Goal: Information Seeking & Learning: Learn about a topic

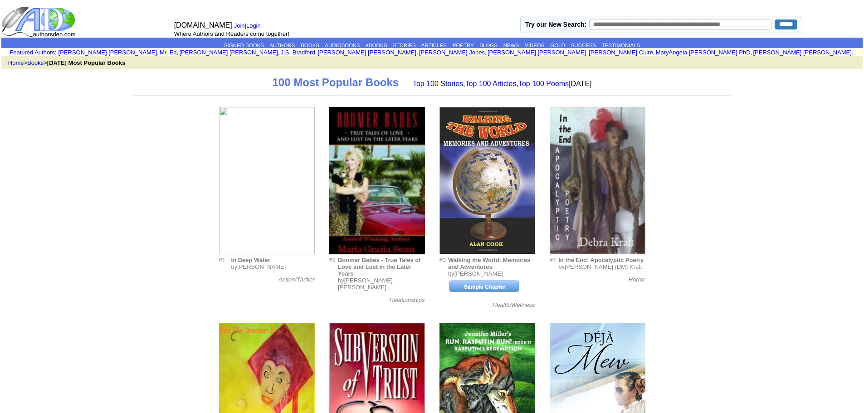
click at [618, 21] on input "text" at bounding box center [680, 24] width 183 height 11
type input "**********"
click at [775, 23] on input "******" at bounding box center [785, 24] width 23 height 10
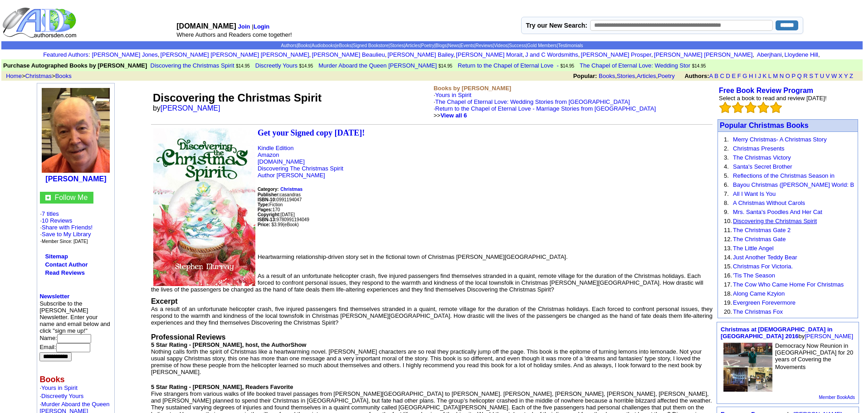
click at [810, 222] on link "Discovering the Christmas Spirit" at bounding box center [775, 221] width 84 height 7
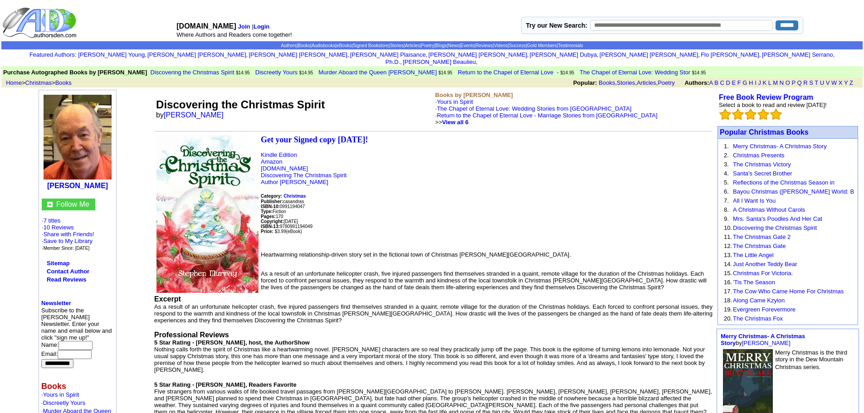
click at [810, 224] on link "Discovering the Christmas Spirit" at bounding box center [775, 227] width 84 height 7
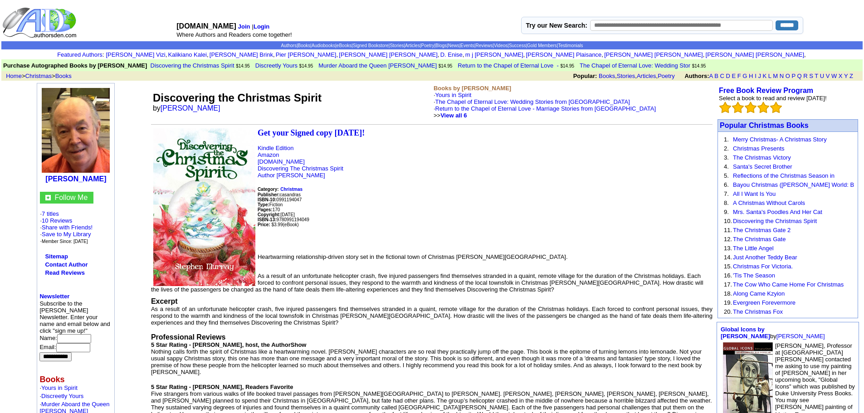
click at [810, 222] on link "Discovering the Christmas Spirit" at bounding box center [775, 221] width 84 height 7
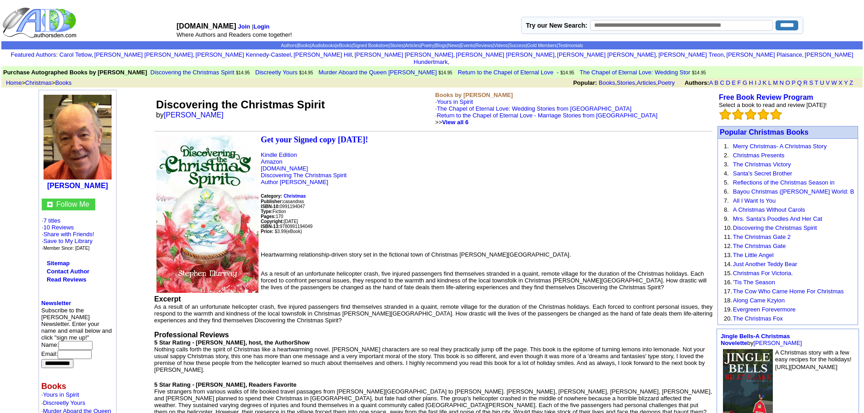
click at [810, 224] on link "Discovering the Christmas Spirit" at bounding box center [775, 227] width 84 height 7
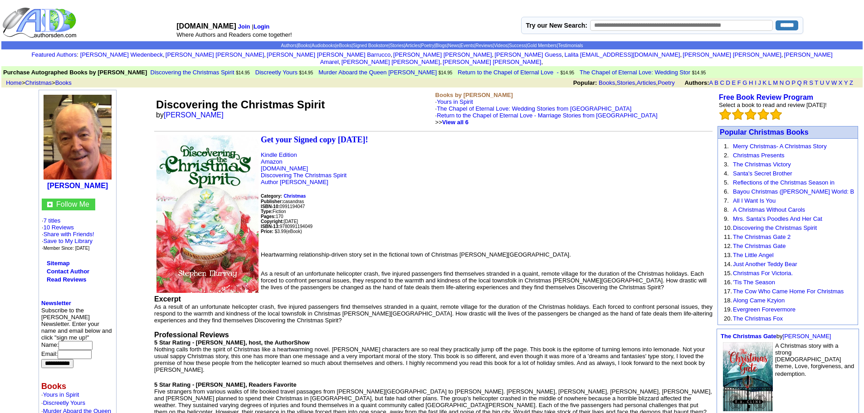
click at [810, 224] on link "Discovering the Christmas Spirit" at bounding box center [775, 227] width 84 height 7
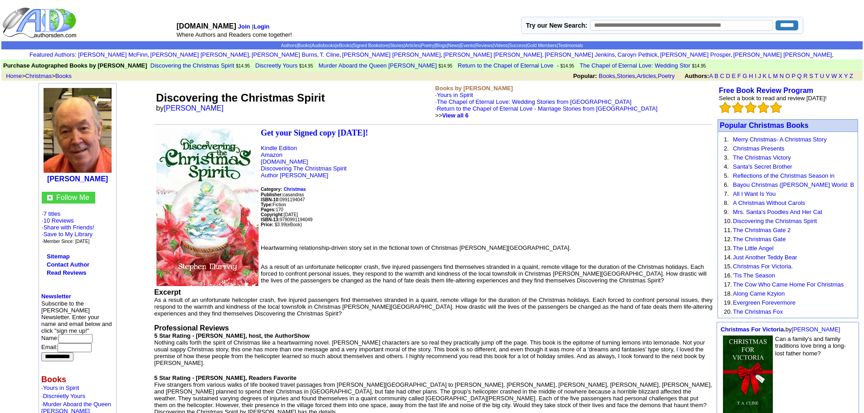
click at [810, 222] on link "Discovering the Christmas Spirit" at bounding box center [775, 221] width 84 height 7
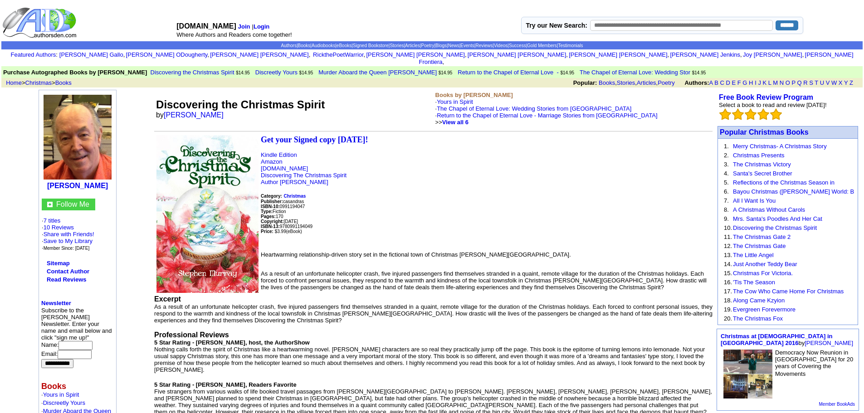
click at [810, 224] on link "Discovering the Christmas Spirit" at bounding box center [775, 227] width 84 height 7
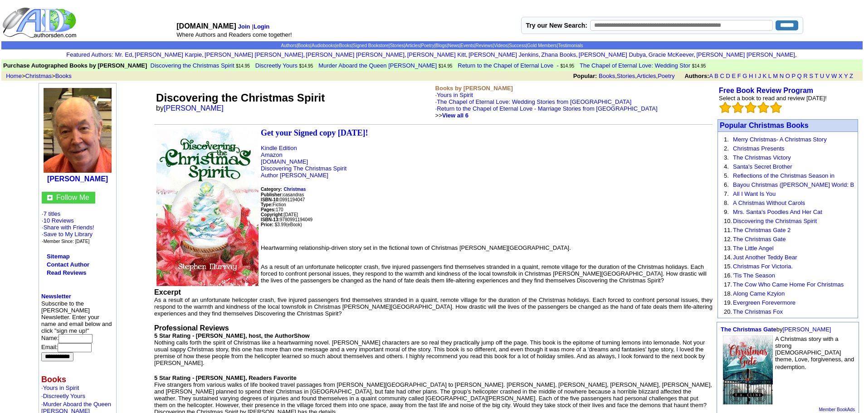
click at [810, 222] on link "Discovering the Christmas Spirit" at bounding box center [775, 221] width 84 height 7
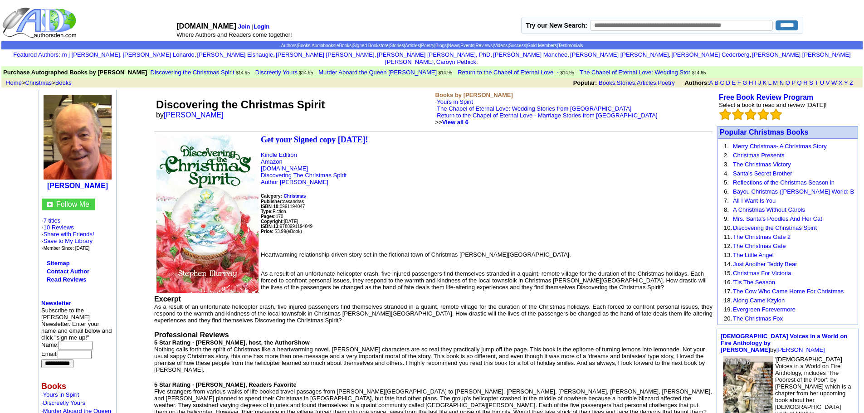
click at [810, 224] on link "Discovering the Christmas Spirit" at bounding box center [775, 227] width 84 height 7
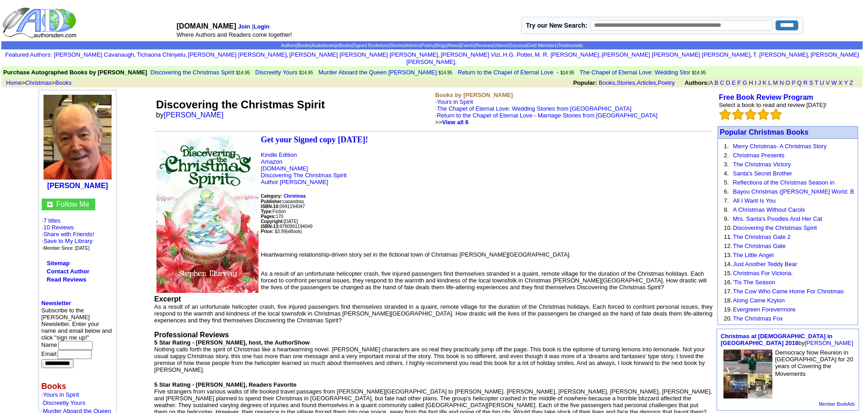
click at [810, 224] on link "Discovering the Christmas Spirit" at bounding box center [775, 227] width 84 height 7
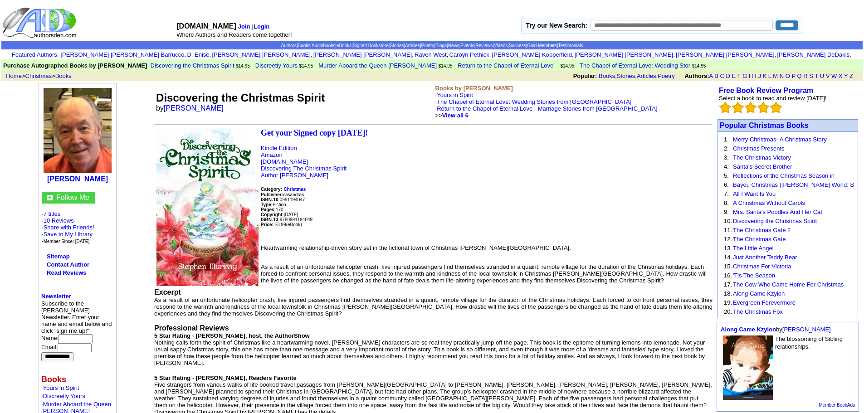
click at [810, 222] on link "Discovering the Christmas Spirit" at bounding box center [775, 221] width 84 height 7
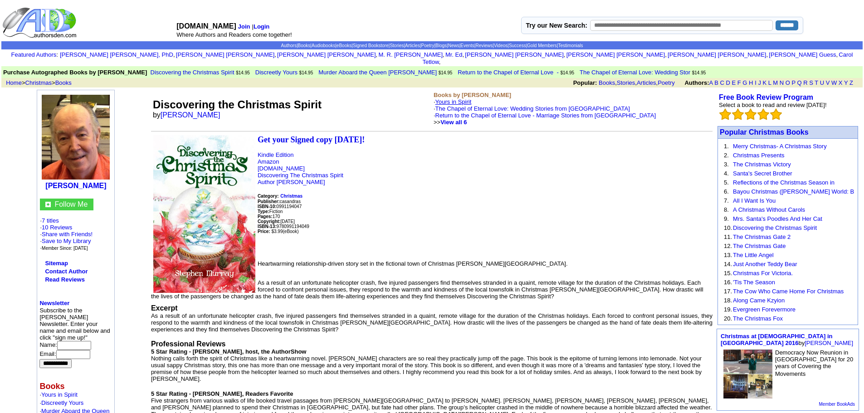
click at [454, 98] on link "Yours in Spirit" at bounding box center [453, 101] width 36 height 7
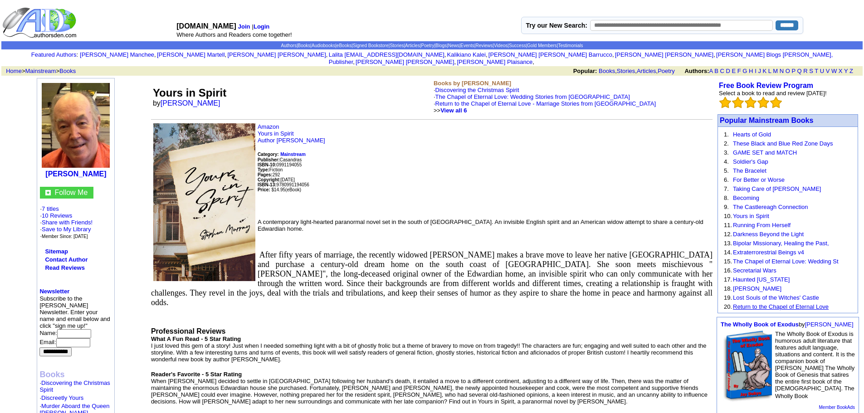
click at [818, 303] on link "Return to the Chapel of Eternal Love" at bounding box center [781, 306] width 96 height 7
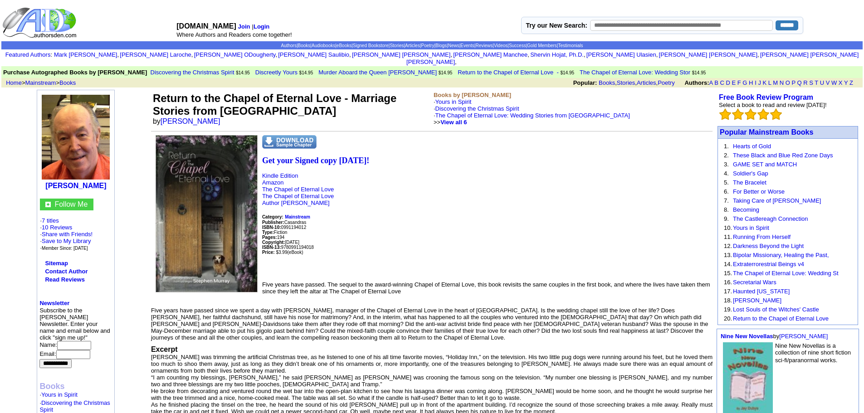
click at [821, 315] on link "Return to the Chapel of Eternal Love" at bounding box center [781, 318] width 96 height 7
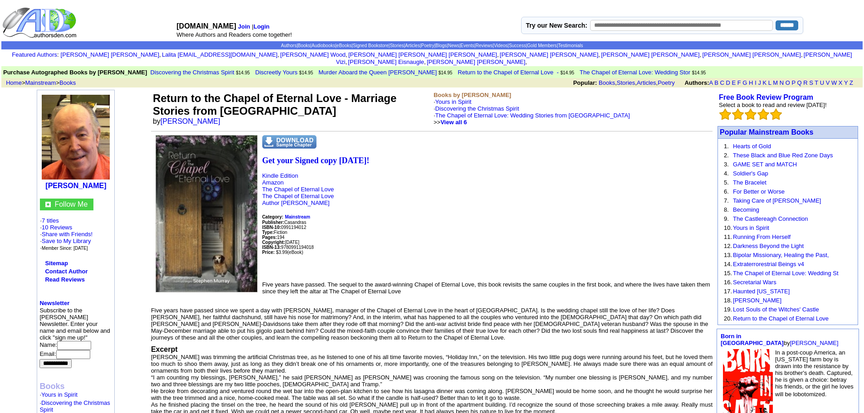
click at [821, 315] on link "Return to the Chapel of Eternal Love" at bounding box center [781, 318] width 96 height 7
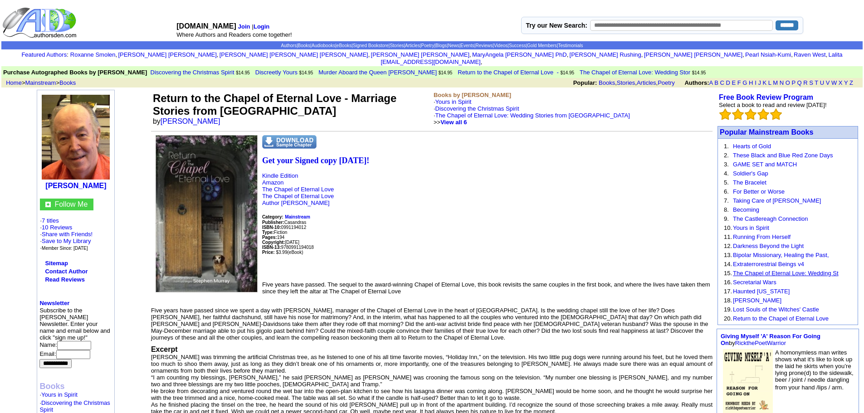
click at [822, 270] on link "The Chapel of Eternal Love: Wedding St" at bounding box center [785, 273] width 105 height 7
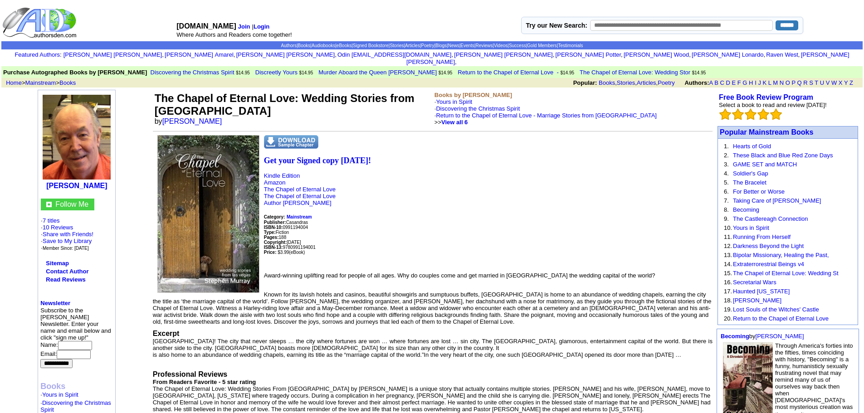
click at [822, 270] on link "The Chapel of Eternal Love: Wedding St" at bounding box center [785, 273] width 105 height 7
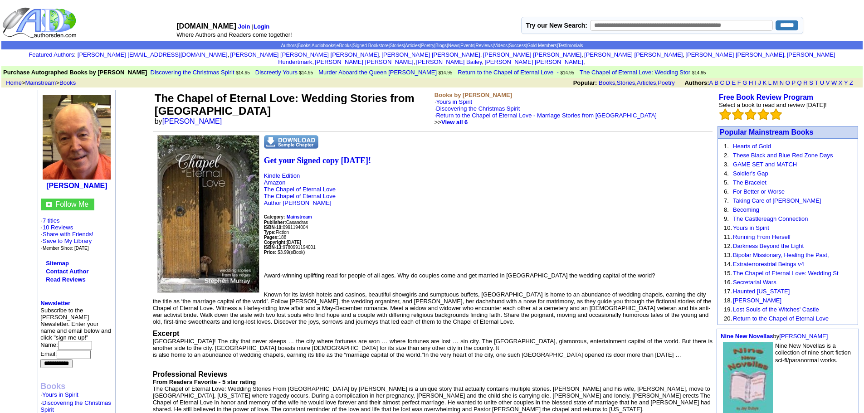
click at [822, 270] on link "The Chapel of Eternal Love: Wedding St" at bounding box center [785, 273] width 105 height 7
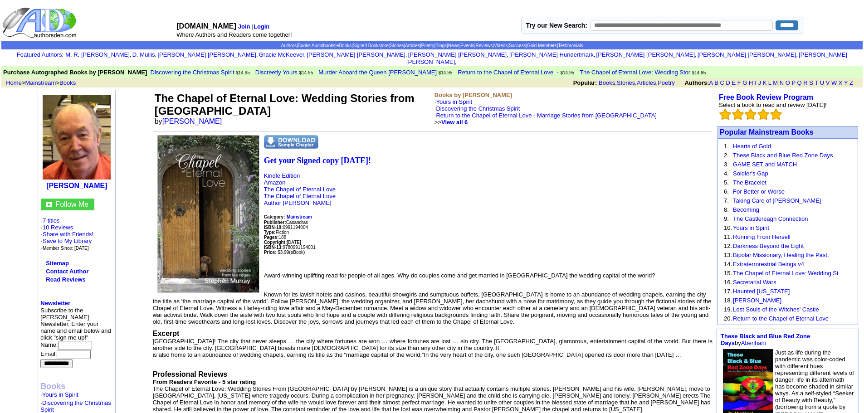
click at [822, 270] on link "The Chapel of Eternal Love: Wedding St" at bounding box center [785, 273] width 105 height 7
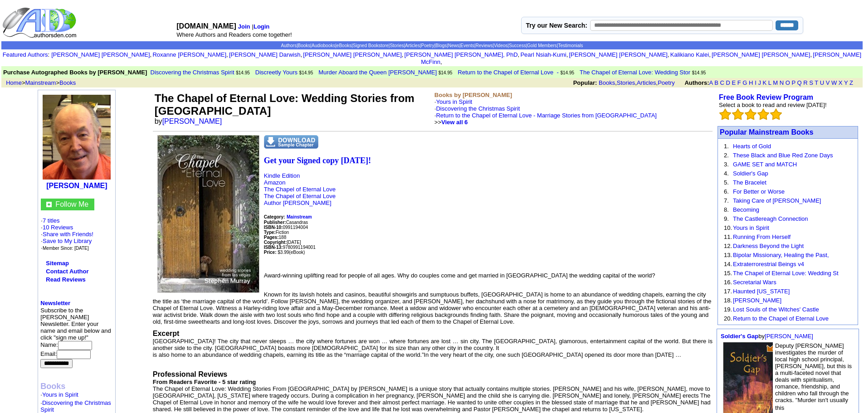
click at [822, 270] on link "The Chapel of Eternal Love: Wedding St" at bounding box center [785, 273] width 105 height 7
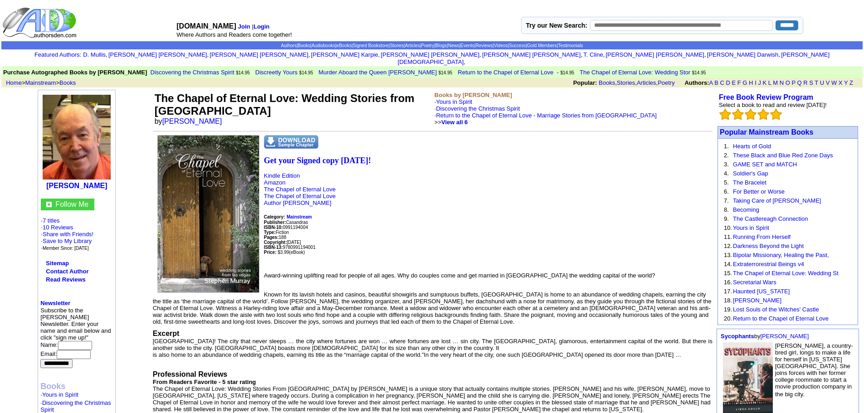
click at [822, 270] on link "The Chapel of Eternal Love: Wedding St" at bounding box center [785, 273] width 105 height 7
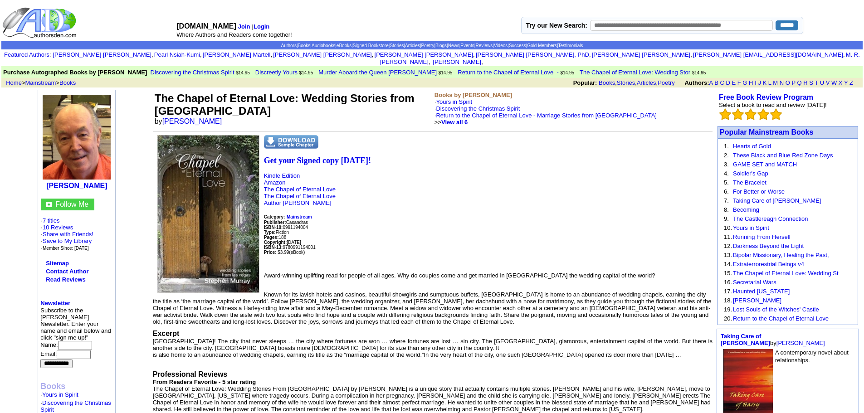
click at [822, 270] on link "The Chapel of Eternal Love: Wedding St" at bounding box center [785, 273] width 105 height 7
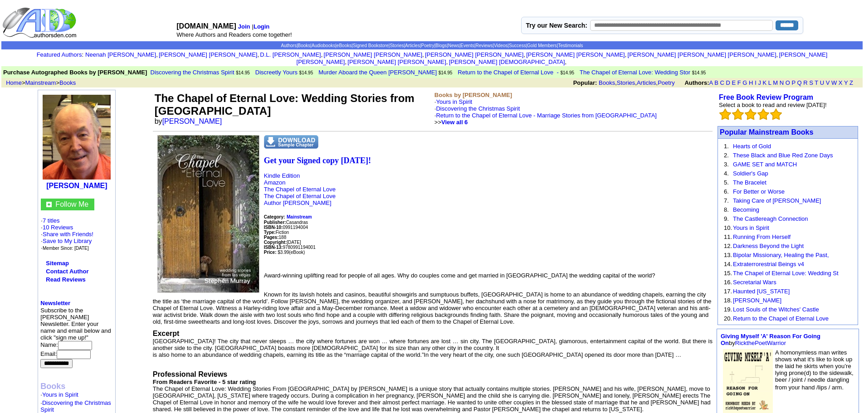
click at [822, 270] on link "The Chapel of Eternal Love: Wedding St" at bounding box center [785, 273] width 105 height 7
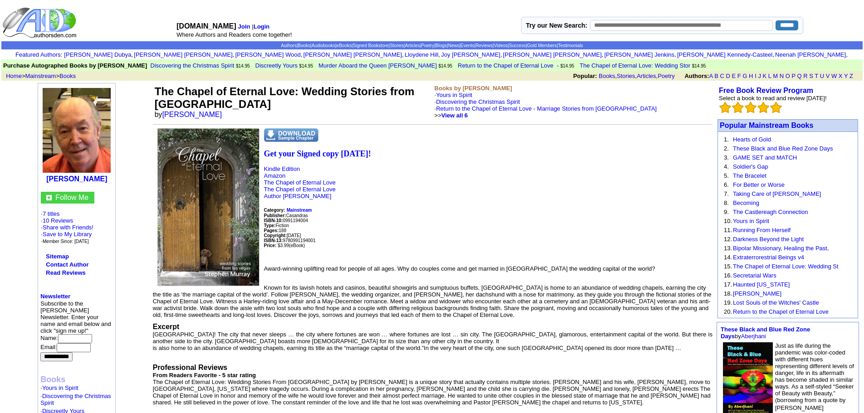
click at [822, 266] on link "The Chapel of Eternal Love: Wedding St" at bounding box center [785, 266] width 105 height 7
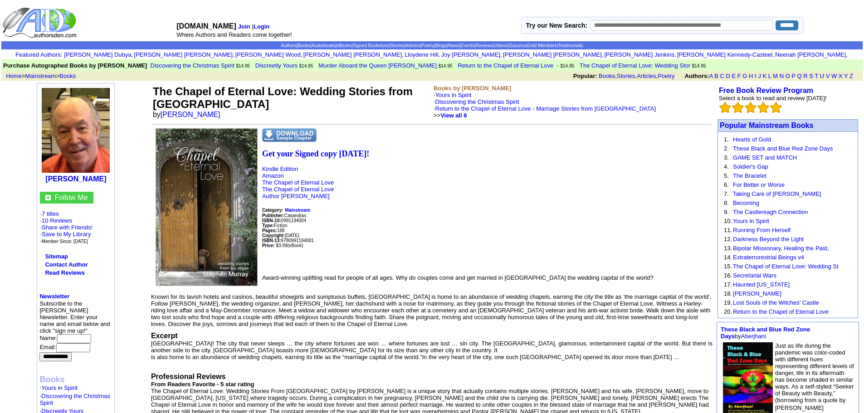
click at [822, 266] on link "The Chapel of Eternal Love: Wedding St" at bounding box center [785, 266] width 105 height 7
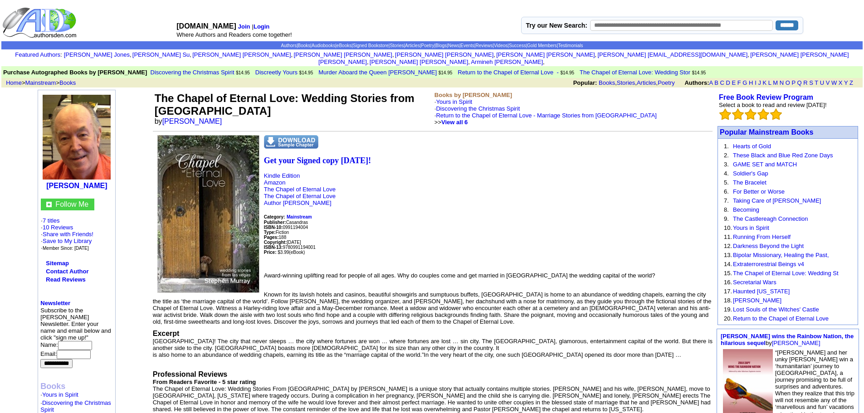
click at [822, 270] on link "The Chapel of Eternal Love: Wedding St" at bounding box center [785, 273] width 105 height 7
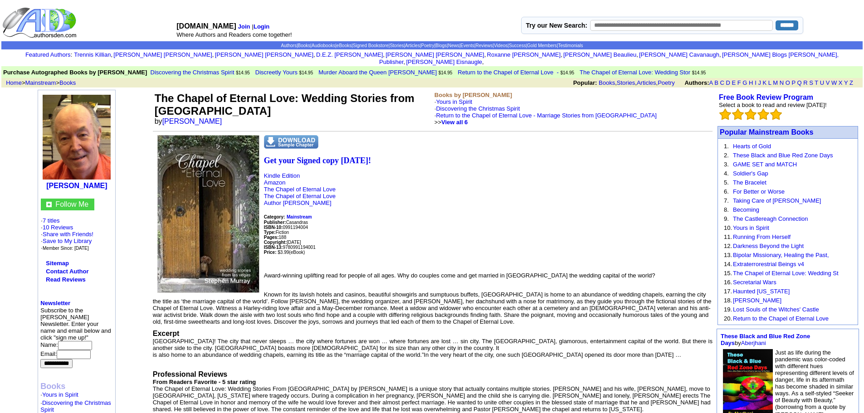
click at [822, 270] on link "The Chapel of Eternal Love: Wedding St" at bounding box center [785, 273] width 105 height 7
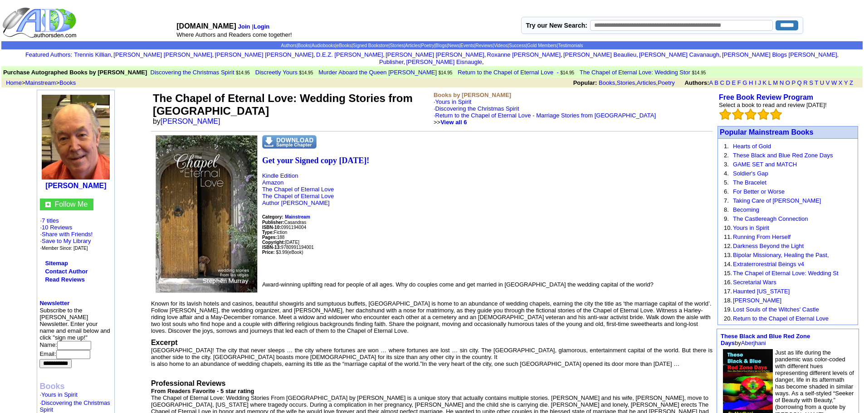
click at [822, 270] on link "The Chapel of Eternal Love: Wedding St" at bounding box center [785, 273] width 105 height 7
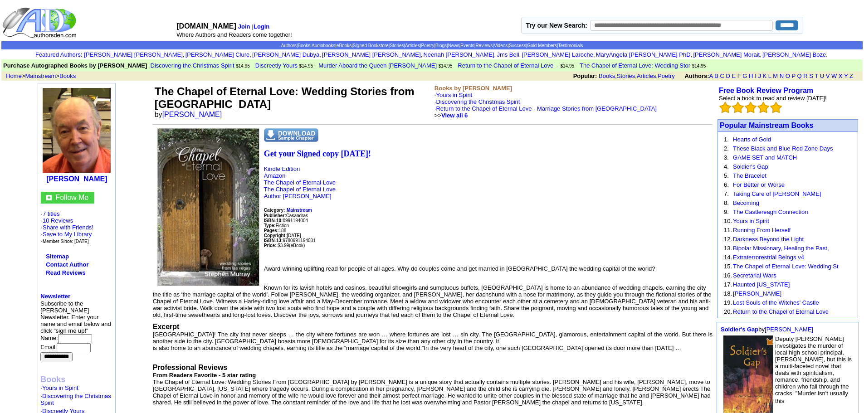
click at [822, 266] on link "The Chapel of Eternal Love: Wedding St" at bounding box center [785, 266] width 105 height 7
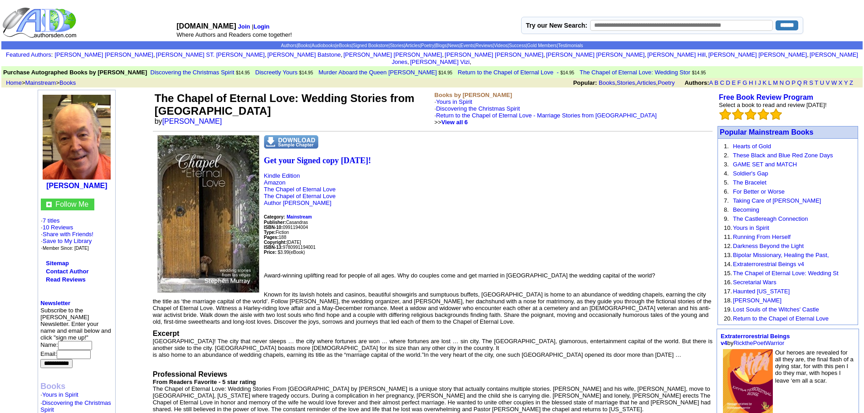
click at [822, 270] on link "The Chapel of Eternal Love: Wedding St" at bounding box center [785, 273] width 105 height 7
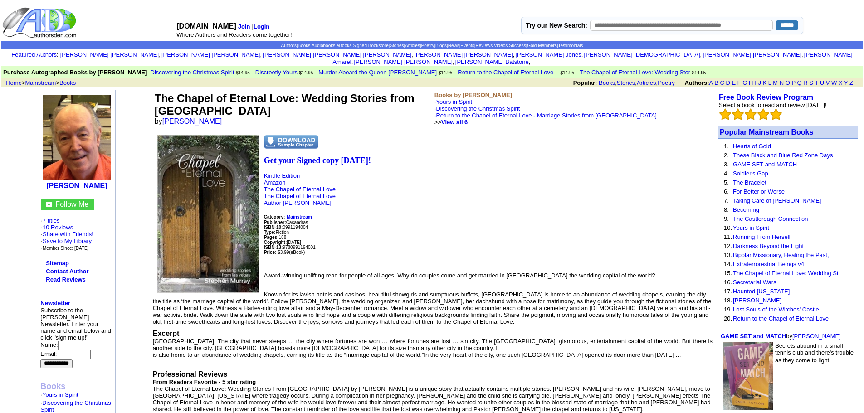
click at [822, 270] on link "The Chapel of Eternal Love: Wedding St" at bounding box center [785, 273] width 105 height 7
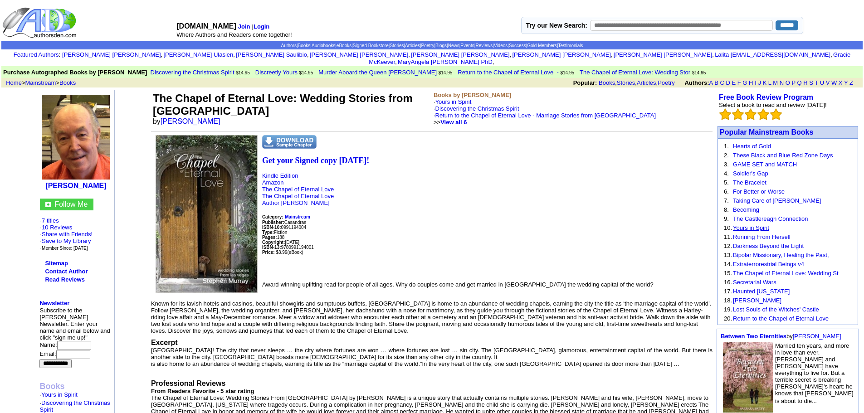
click at [735, 224] on link "Yours in Spirit" at bounding box center [751, 227] width 36 height 7
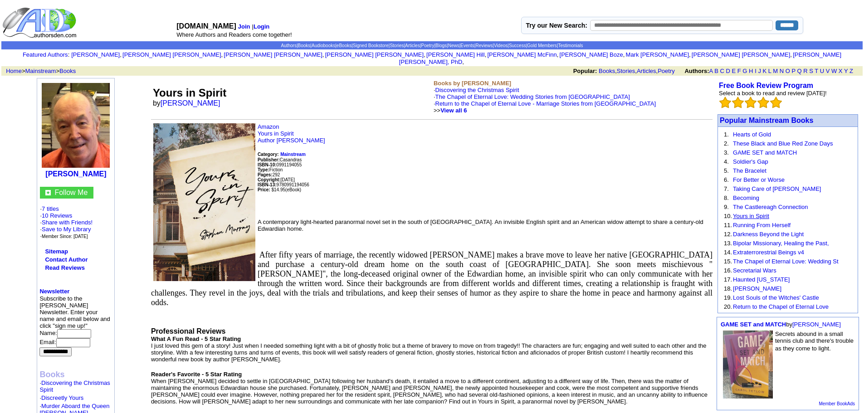
click at [743, 213] on link "Yours in Spirit" at bounding box center [751, 216] width 36 height 7
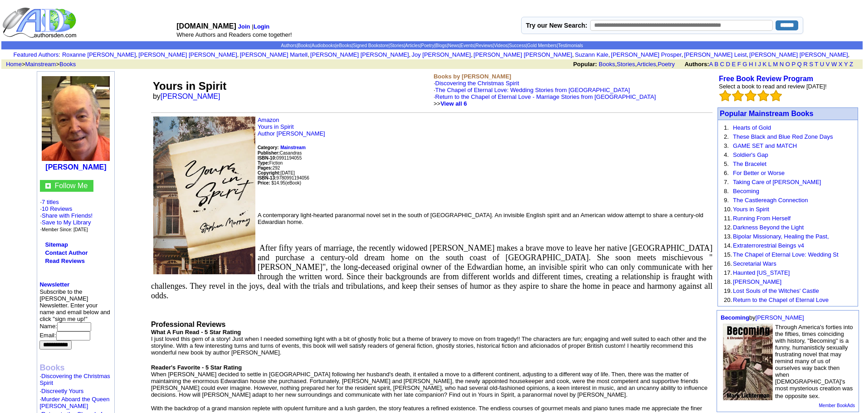
click at [743, 207] on link "Yours in Spirit" at bounding box center [751, 209] width 36 height 7
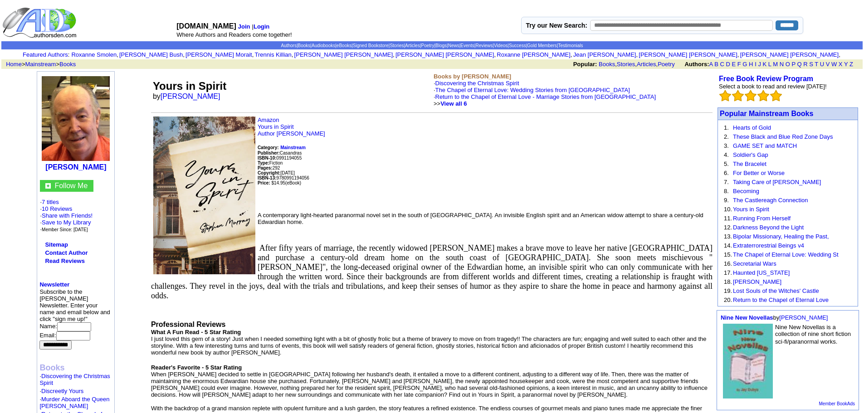
click at [743, 207] on link "Yours in Spirit" at bounding box center [751, 209] width 36 height 7
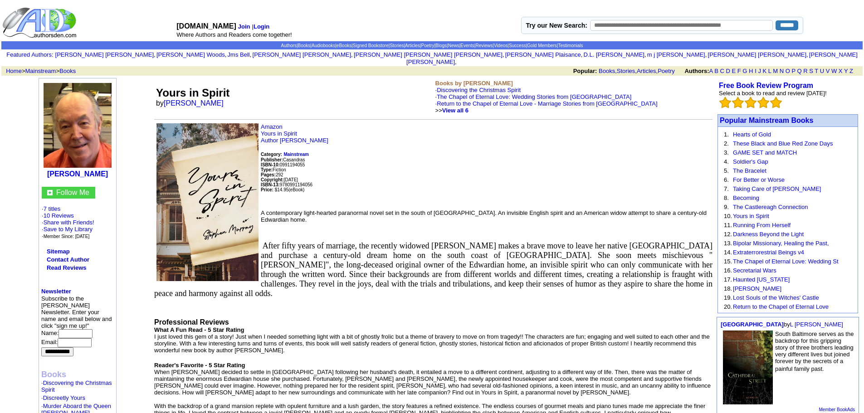
click at [743, 213] on link "Yours in Spirit" at bounding box center [751, 216] width 36 height 7
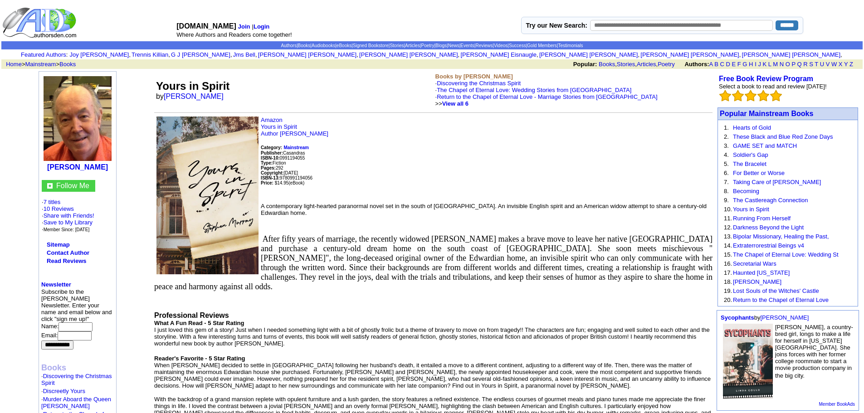
click at [743, 207] on link "Yours in Spirit" at bounding box center [751, 209] width 36 height 7
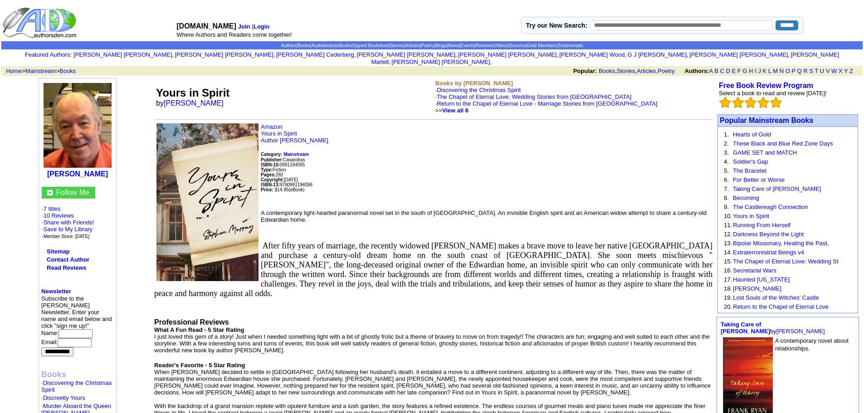
click at [743, 213] on link "Yours in Spirit" at bounding box center [751, 216] width 36 height 7
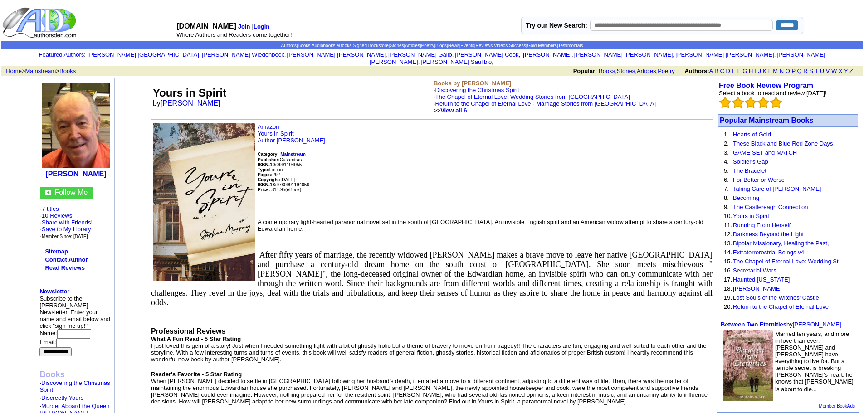
click at [743, 213] on link "Yours in Spirit" at bounding box center [751, 216] width 36 height 7
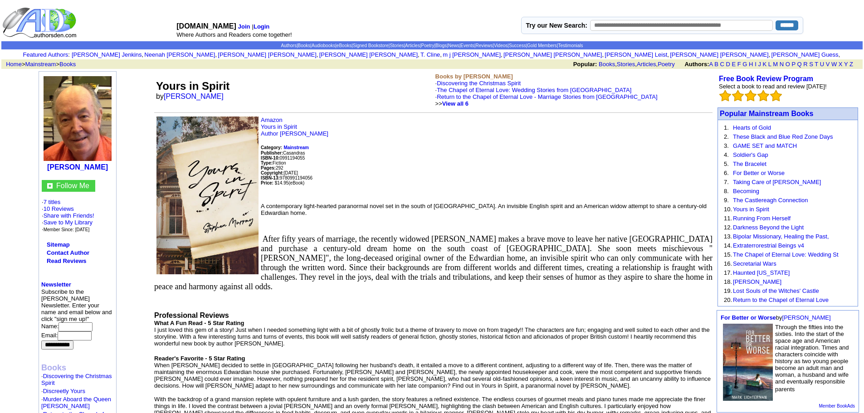
click at [743, 207] on link "Yours in Spirit" at bounding box center [751, 209] width 36 height 7
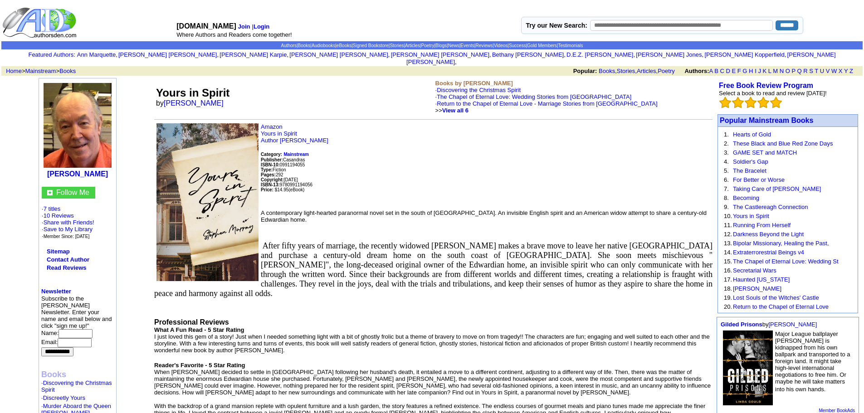
click at [743, 213] on link "Yours in Spirit" at bounding box center [751, 216] width 36 height 7
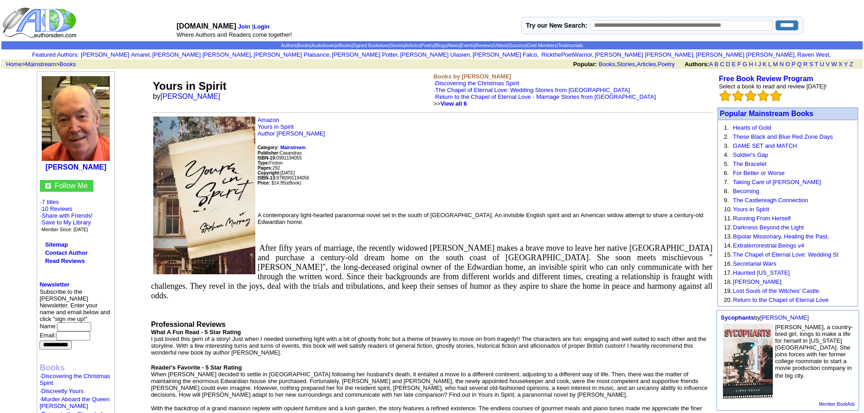
click at [743, 207] on link "Yours in Spirit" at bounding box center [751, 209] width 36 height 7
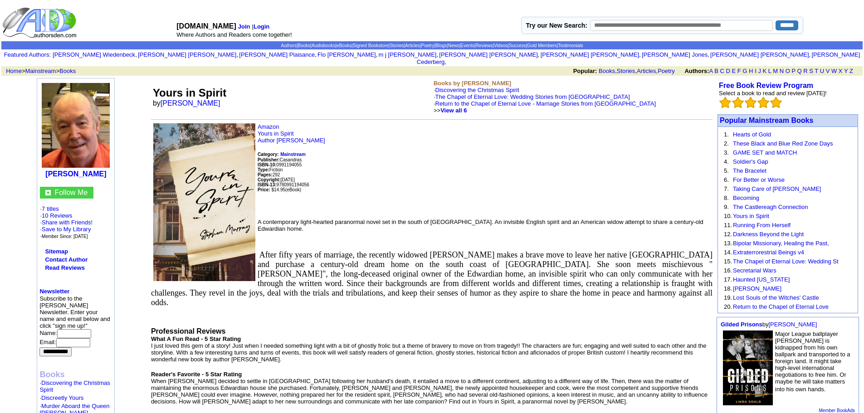
click at [743, 213] on link "Yours in Spirit" at bounding box center [751, 216] width 36 height 7
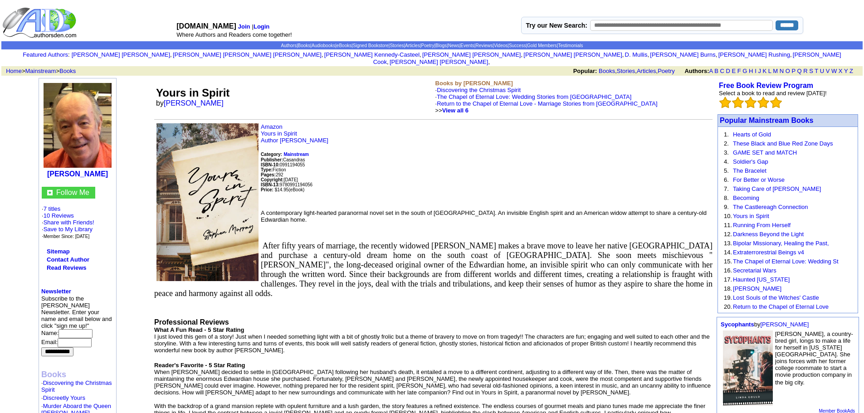
click at [743, 213] on link "Yours in Spirit" at bounding box center [751, 216] width 36 height 7
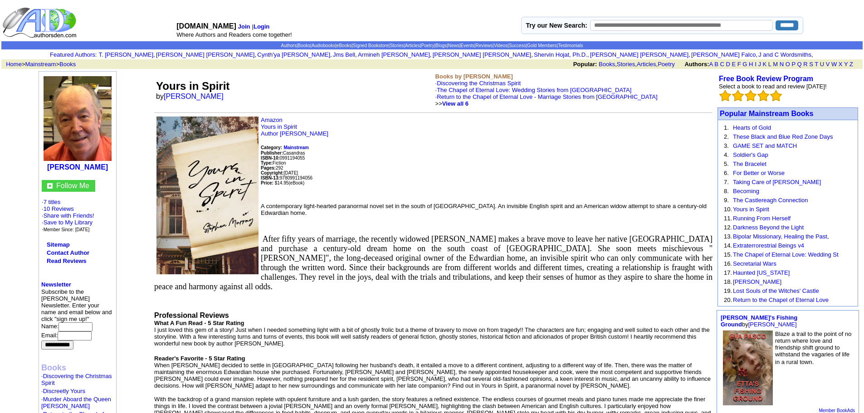
click at [743, 207] on link "Yours in Spirit" at bounding box center [751, 209] width 36 height 7
